Goal: Information Seeking & Learning: Learn about a topic

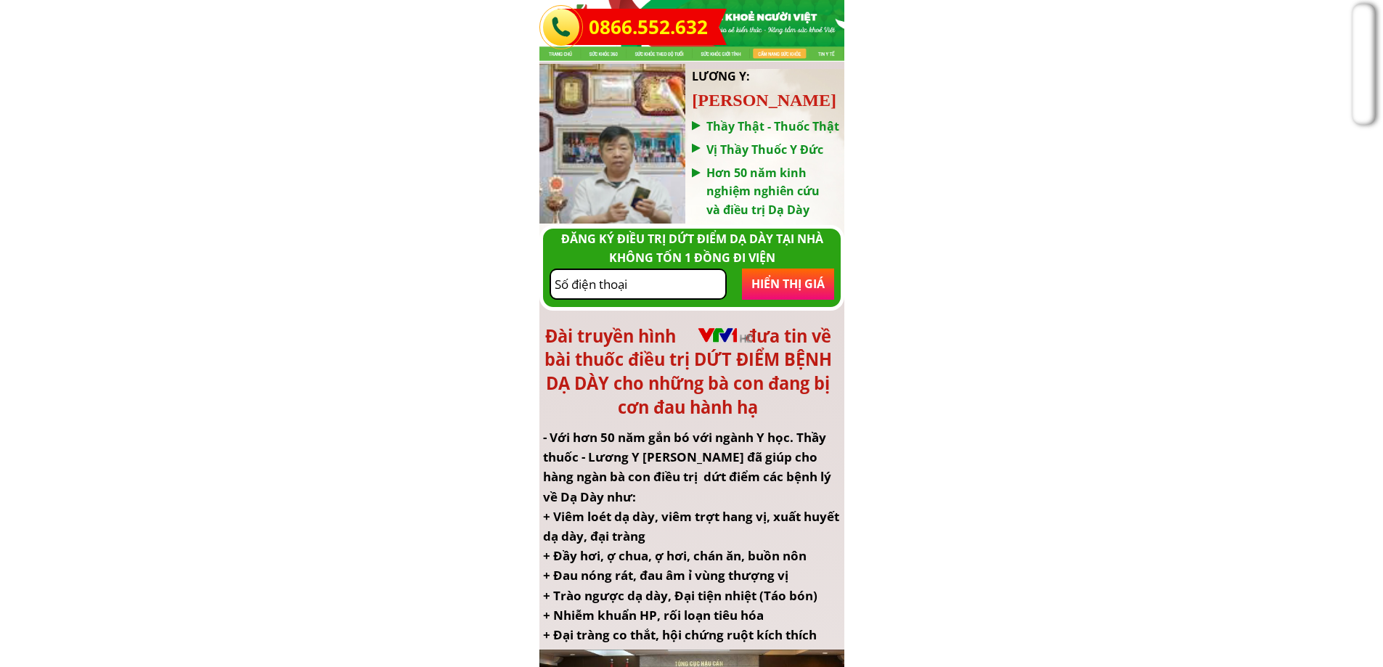
scroll to position [73, 0]
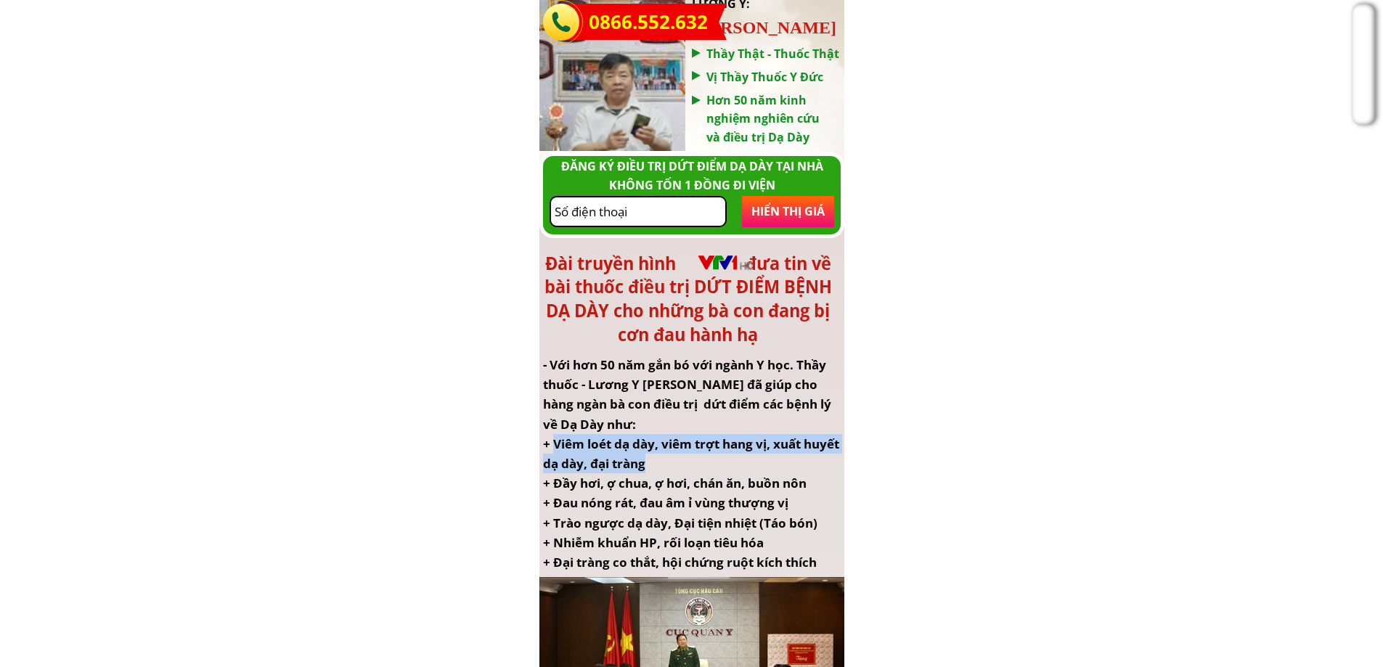
drag, startPoint x: 553, startPoint y: 447, endPoint x: 683, endPoint y: 463, distance: 130.3
click at [683, 463] on div "- Với hơn 50 năm gắn bó với ngành Y học. Thầy thuốc - Lương Y [PERSON_NAME] đã …" at bounding box center [692, 463] width 298 height 217
copy div "Viêm loét dạ dày, viêm trợt hang vị, xuất huyết dạ dày, đại tràng"
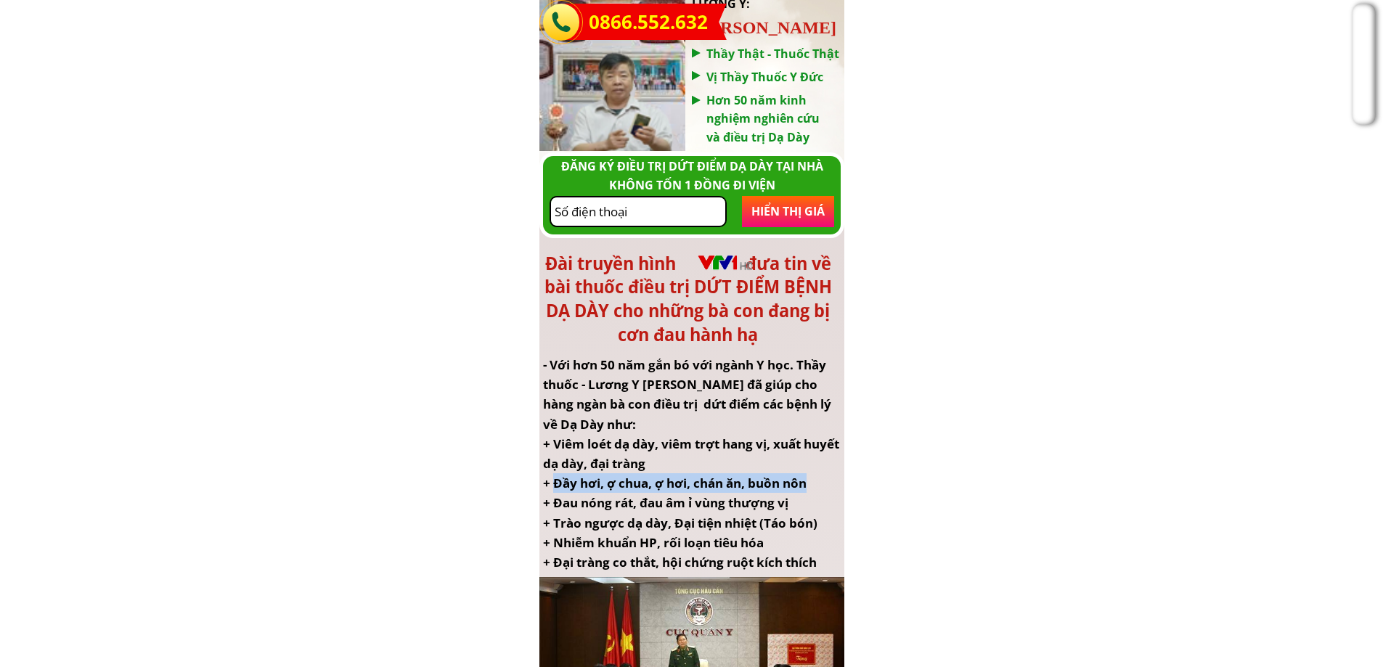
drag, startPoint x: 557, startPoint y: 484, endPoint x: 808, endPoint y: 478, distance: 251.3
click at [808, 478] on div "- Với hơn 50 năm gắn bó với ngành Y học. Thầy thuốc - Lương Y [PERSON_NAME] đã …" at bounding box center [692, 463] width 298 height 217
copy div "Đầy hơi, ợ chua, ợ hơi, chán ăn, buồn nôn"
click at [673, 503] on div "- Với hơn 50 năm gắn bó với ngành Y học. Thầy thuốc - Lương Y [PERSON_NAME] đã …" at bounding box center [692, 463] width 298 height 217
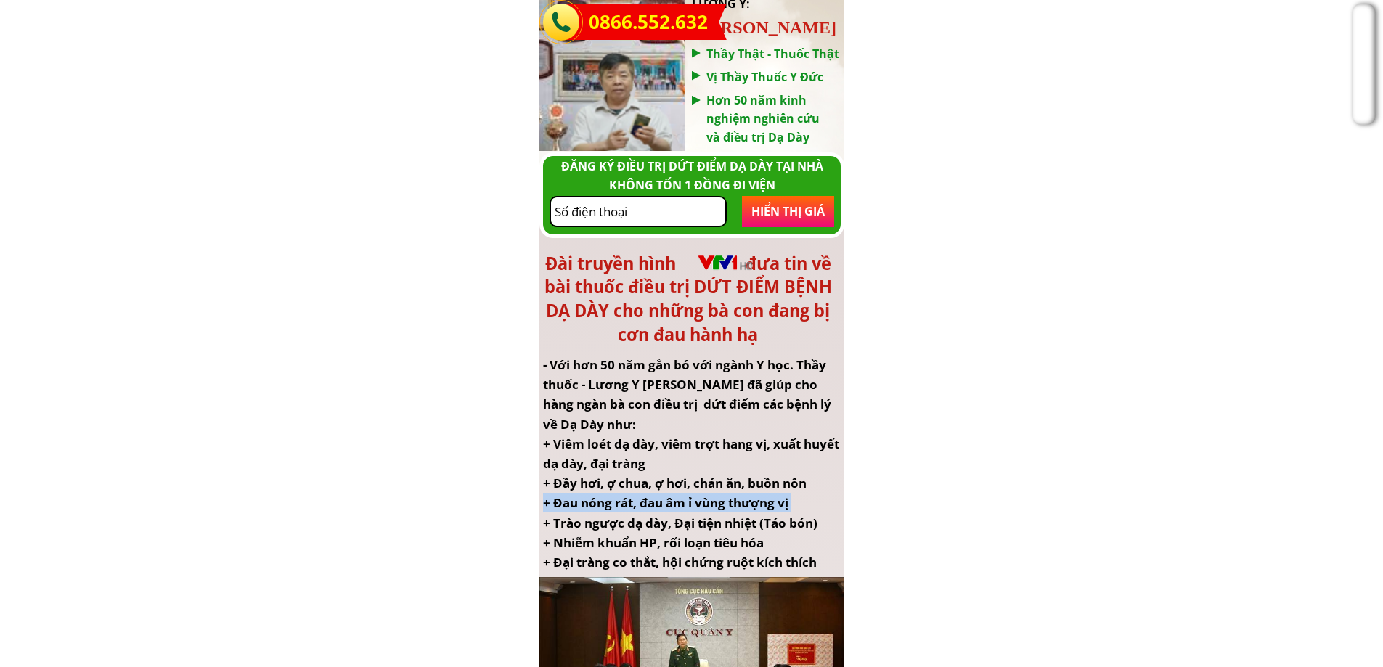
click at [673, 503] on div "- Với hơn 50 năm gắn bó với ngành Y học. Thầy thuốc - Lương Y [PERSON_NAME] đã …" at bounding box center [692, 463] width 298 height 217
drag, startPoint x: 792, startPoint y: 501, endPoint x: 554, endPoint y: 507, distance: 238.2
click at [554, 507] on div "- Với hơn 50 năm gắn bó với ngành Y học. Thầy thuốc - Lương Y [PERSON_NAME] đã …" at bounding box center [692, 463] width 298 height 217
copy div "Đau nóng rát, đau âm ỉ vùng thượng vị"
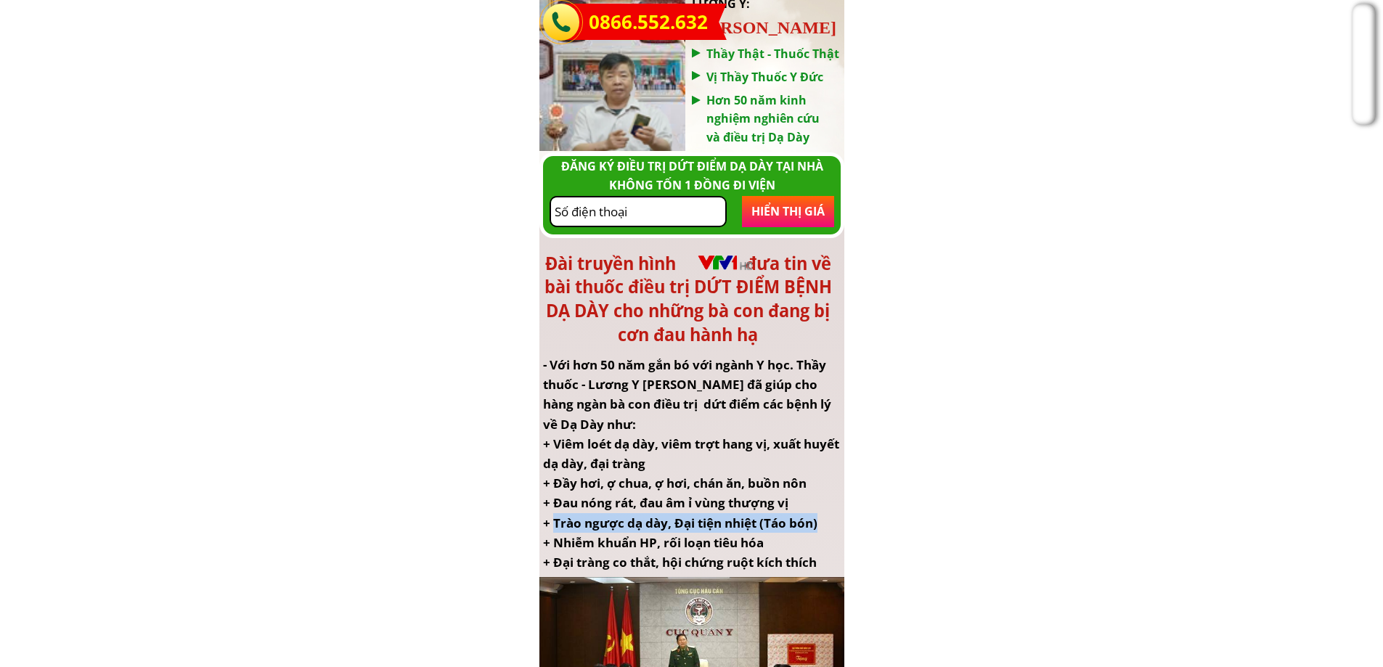
drag, startPoint x: 820, startPoint y: 526, endPoint x: 556, endPoint y: 525, distance: 263.6
click at [556, 525] on div "- Với hơn 50 năm gắn bó với ngành Y học. Thầy thuốc - Lương Y [PERSON_NAME] đã …" at bounding box center [692, 463] width 298 height 217
copy div "Trào ngược dạ dày, Đại tiện nhiệt (Táo bón)"
drag, startPoint x: 763, startPoint y: 545, endPoint x: 558, endPoint y: 542, distance: 204.8
click at [558, 542] on div "- Với hơn 50 năm gắn bó với ngành Y học. Thầy thuốc - Lương Y [PERSON_NAME] đã …" at bounding box center [692, 463] width 298 height 217
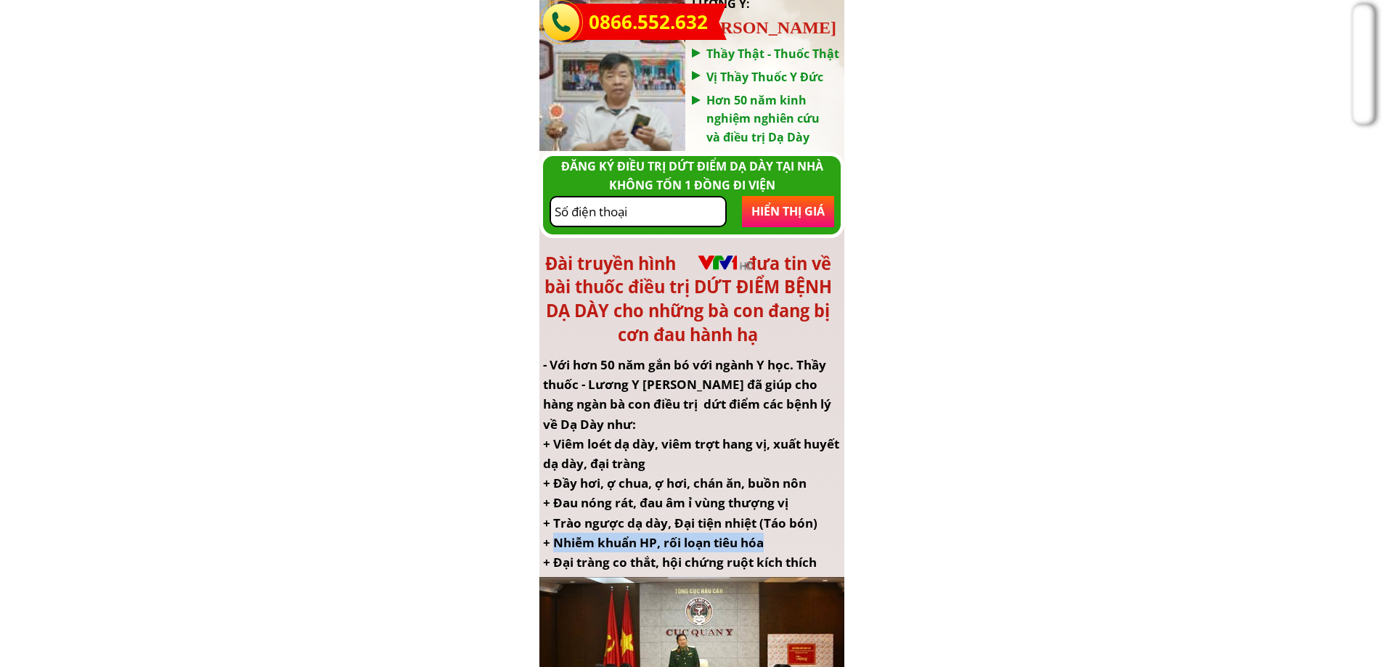
copy div "Nhiễm khuẩn HP, rối loạn tiêu hóa"
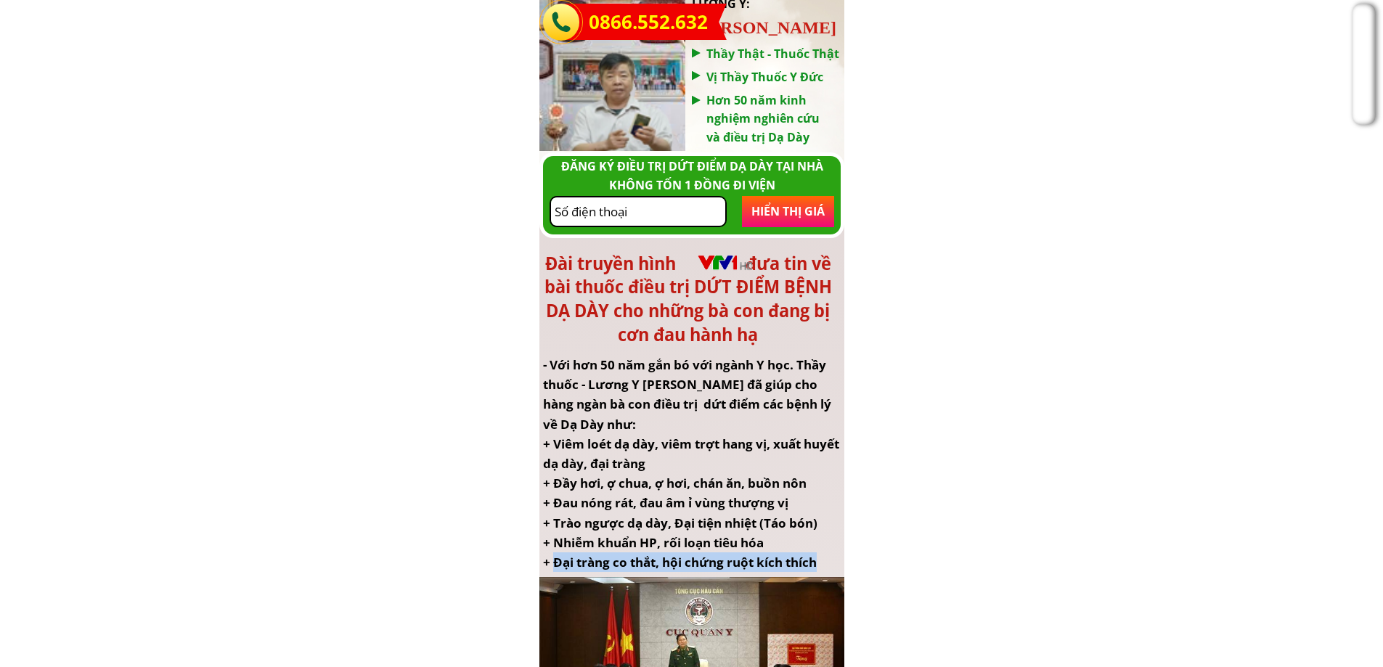
drag, startPoint x: 820, startPoint y: 563, endPoint x: 558, endPoint y: 563, distance: 262.1
click at [558, 563] on div "- Với hơn 50 năm gắn bó với ngành Y học. Thầy thuốc - Lương Y [PERSON_NAME] đã …" at bounding box center [692, 463] width 298 height 217
copy div "ại tràng co thắt, hội chứng ruột kích thích"
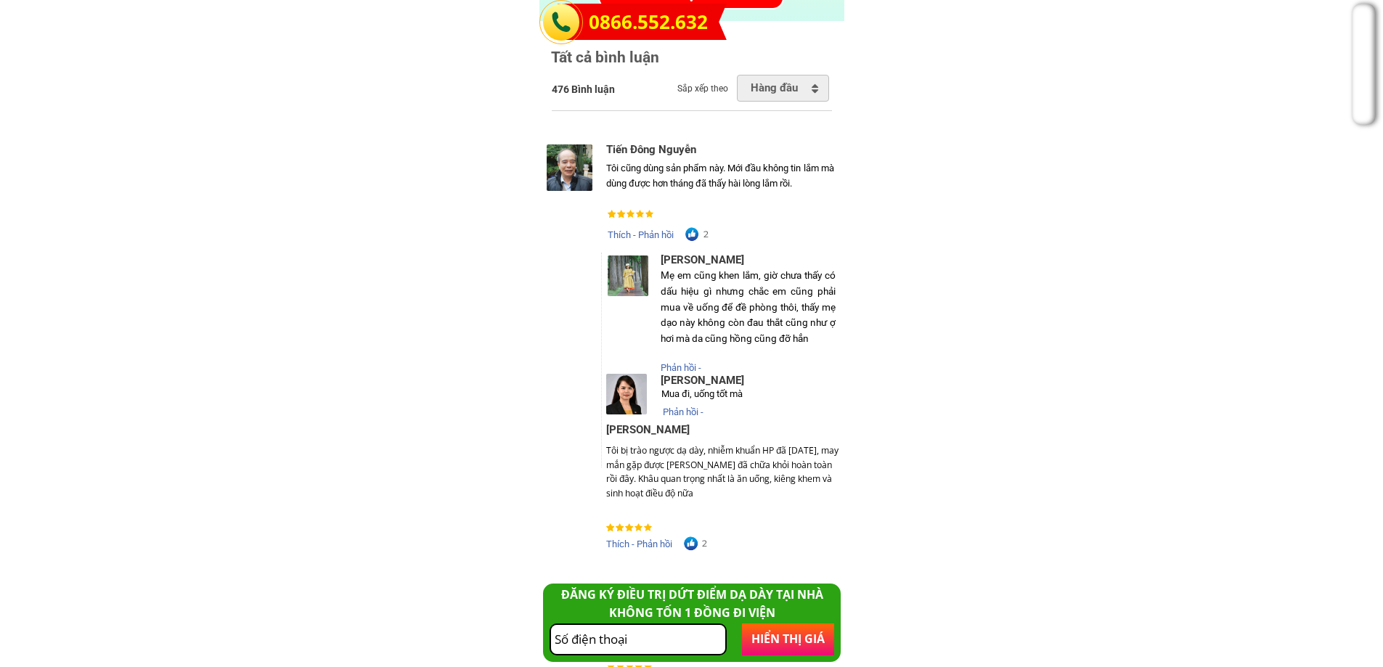
scroll to position [8036, 0]
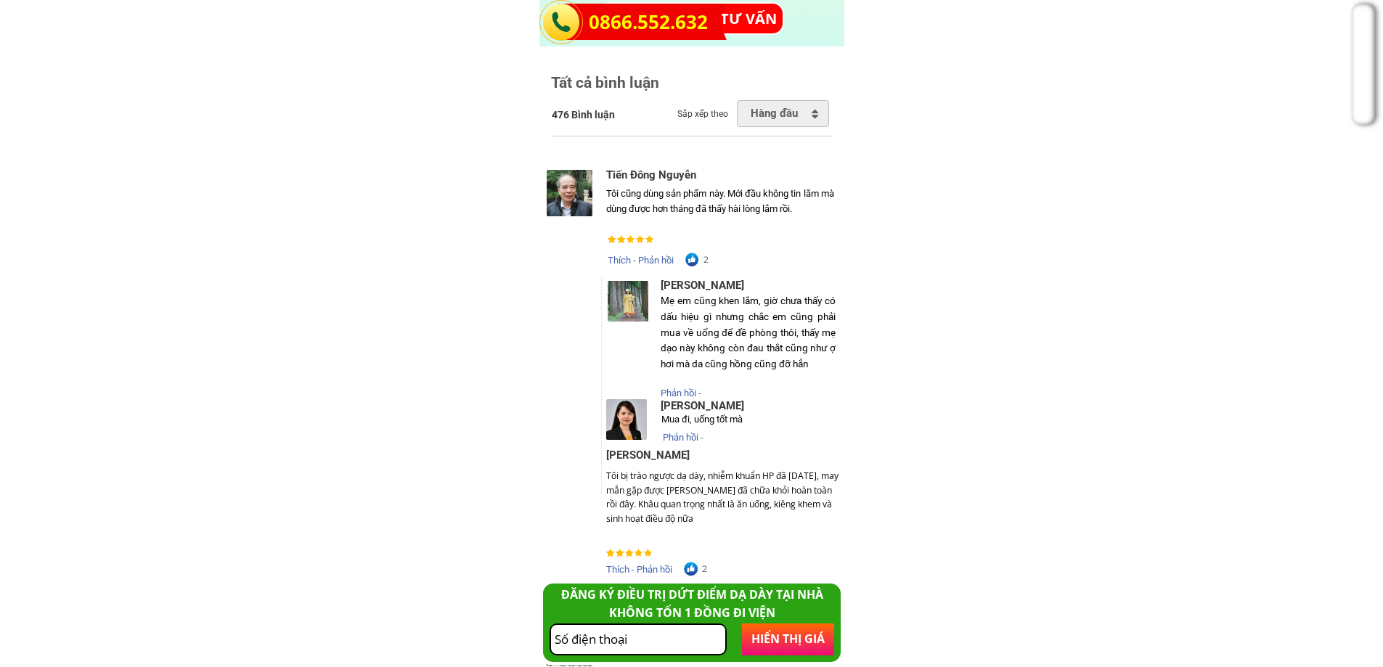
click at [725, 205] on div "Tôi cũng dùng sản phẩm này. Mới đầu không tin lắm mà dùng được hơn tháng đã thấ…" at bounding box center [720, 202] width 228 height 30
copy div "Tôi cũng dùng sản phẩm này. Mới đầu không tin lắm mà dùng được hơn tháng đã thấ…"
